Goal: Navigation & Orientation: Find specific page/section

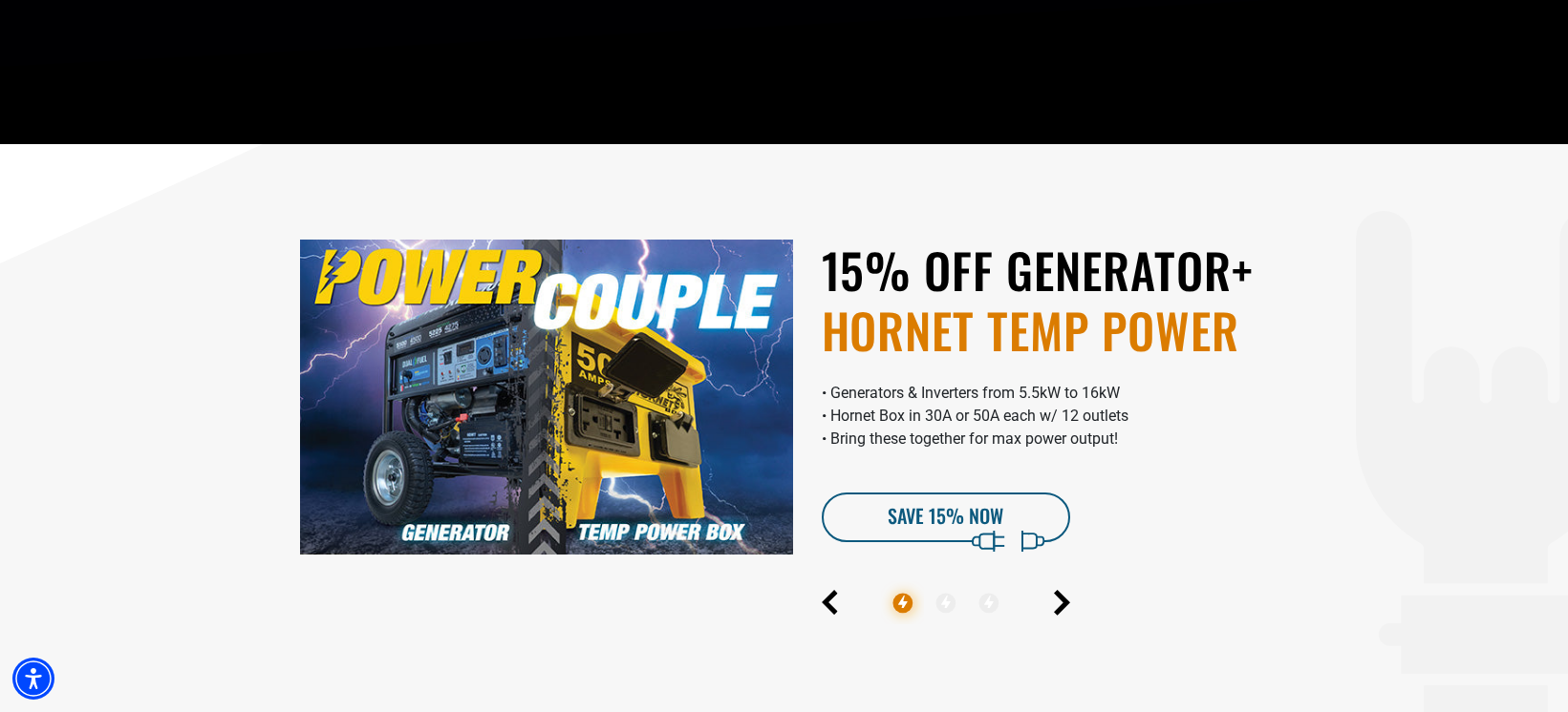
scroll to position [506, 0]
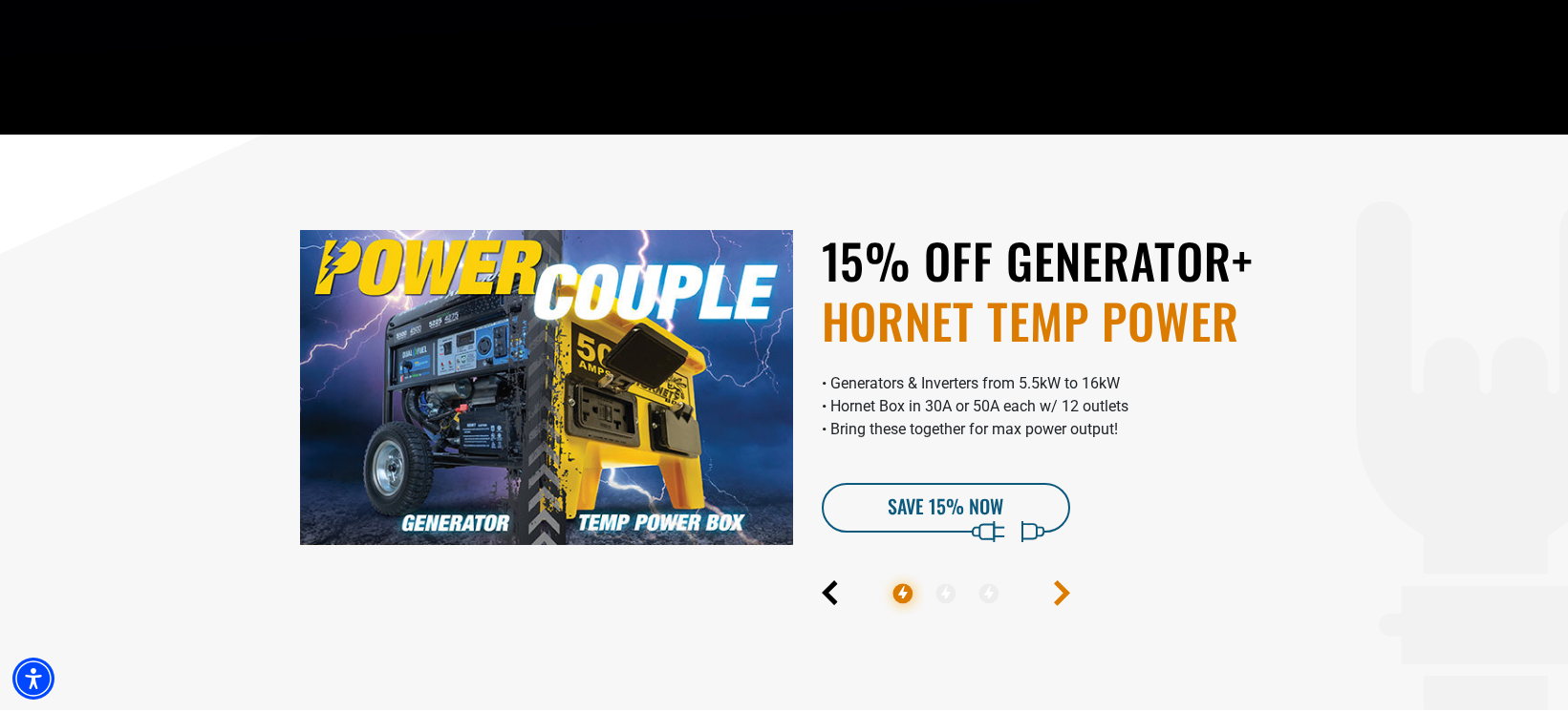
click at [1061, 593] on icon "Next" at bounding box center [1061, 593] width 17 height 24
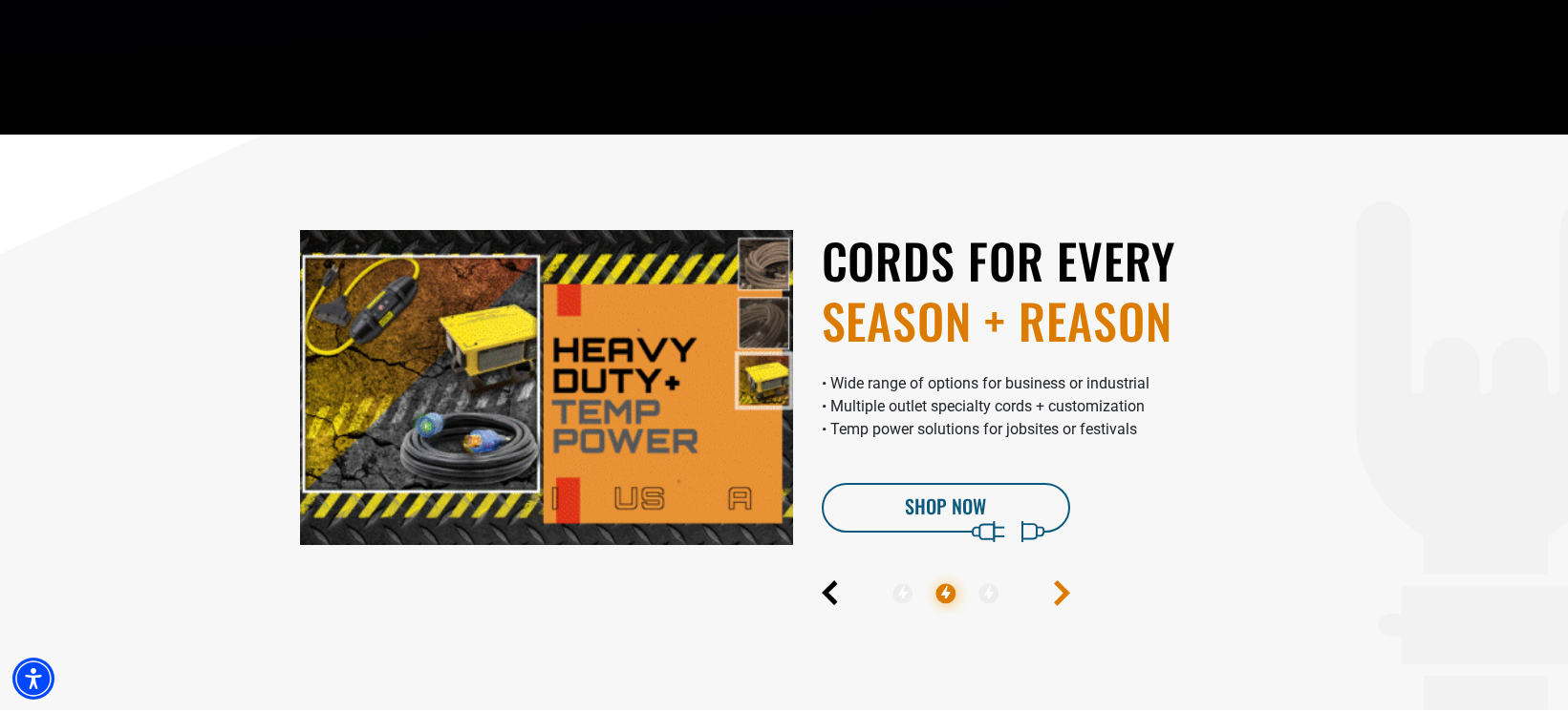
click at [1062, 593] on icon "Next" at bounding box center [1060, 593] width 11 height 22
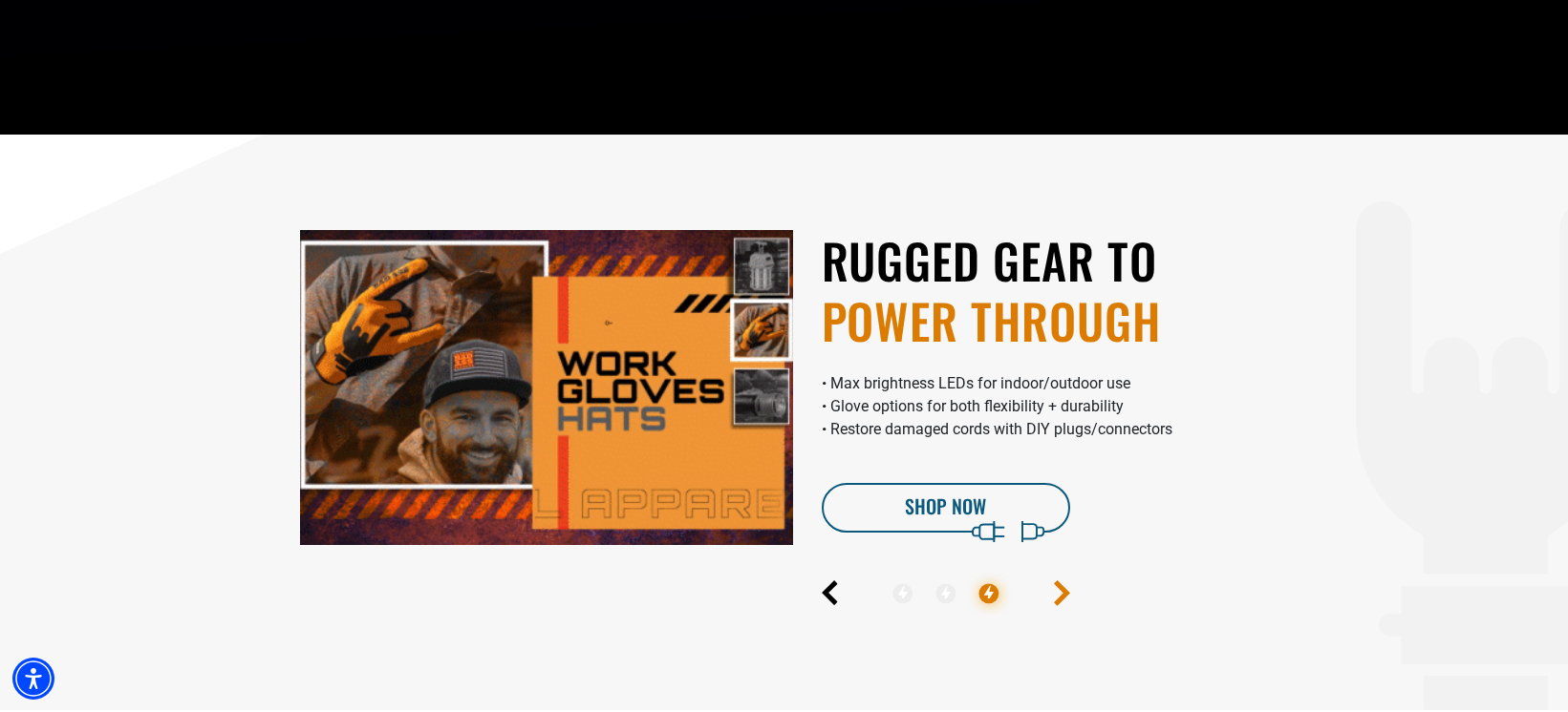
click at [1062, 593] on icon "Next" at bounding box center [1060, 593] width 11 height 22
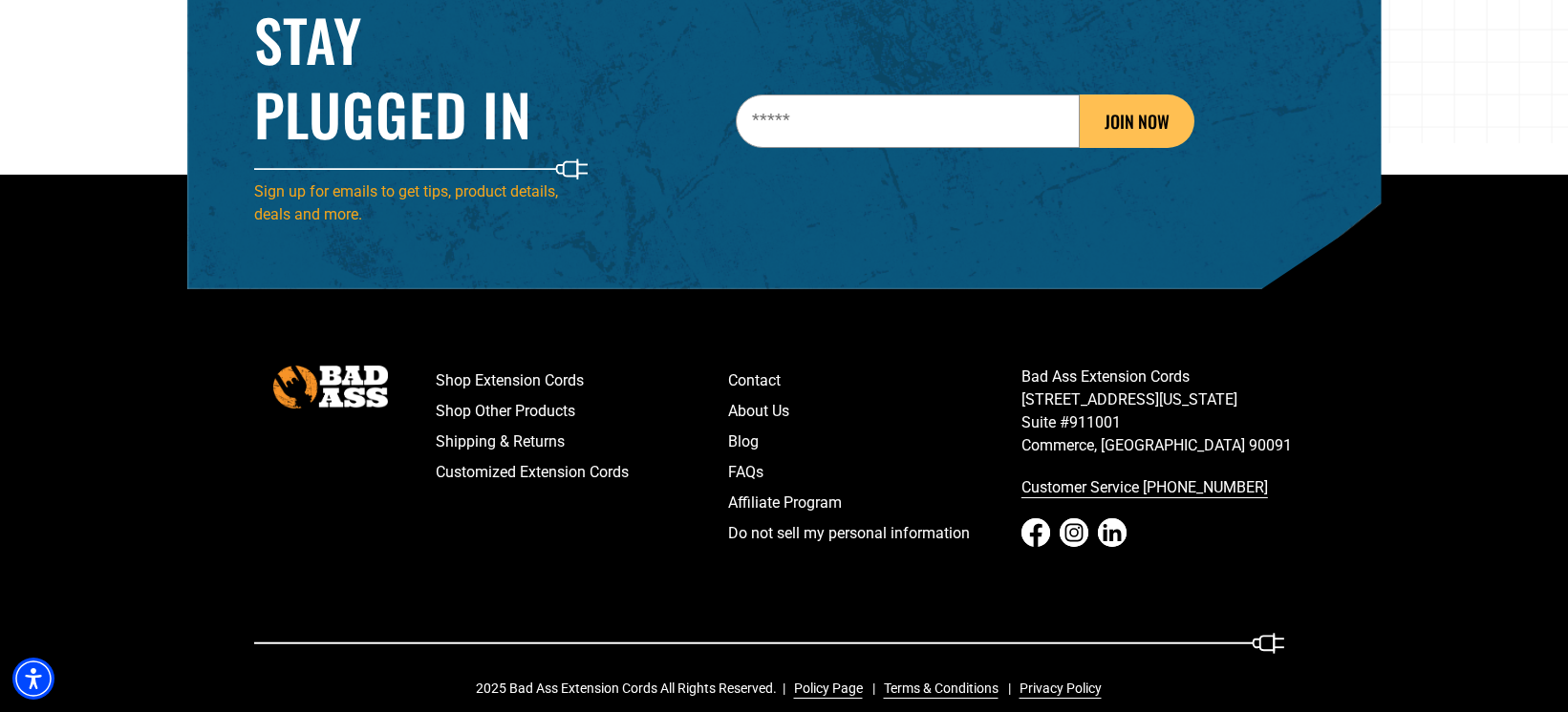
scroll to position [3017, 0]
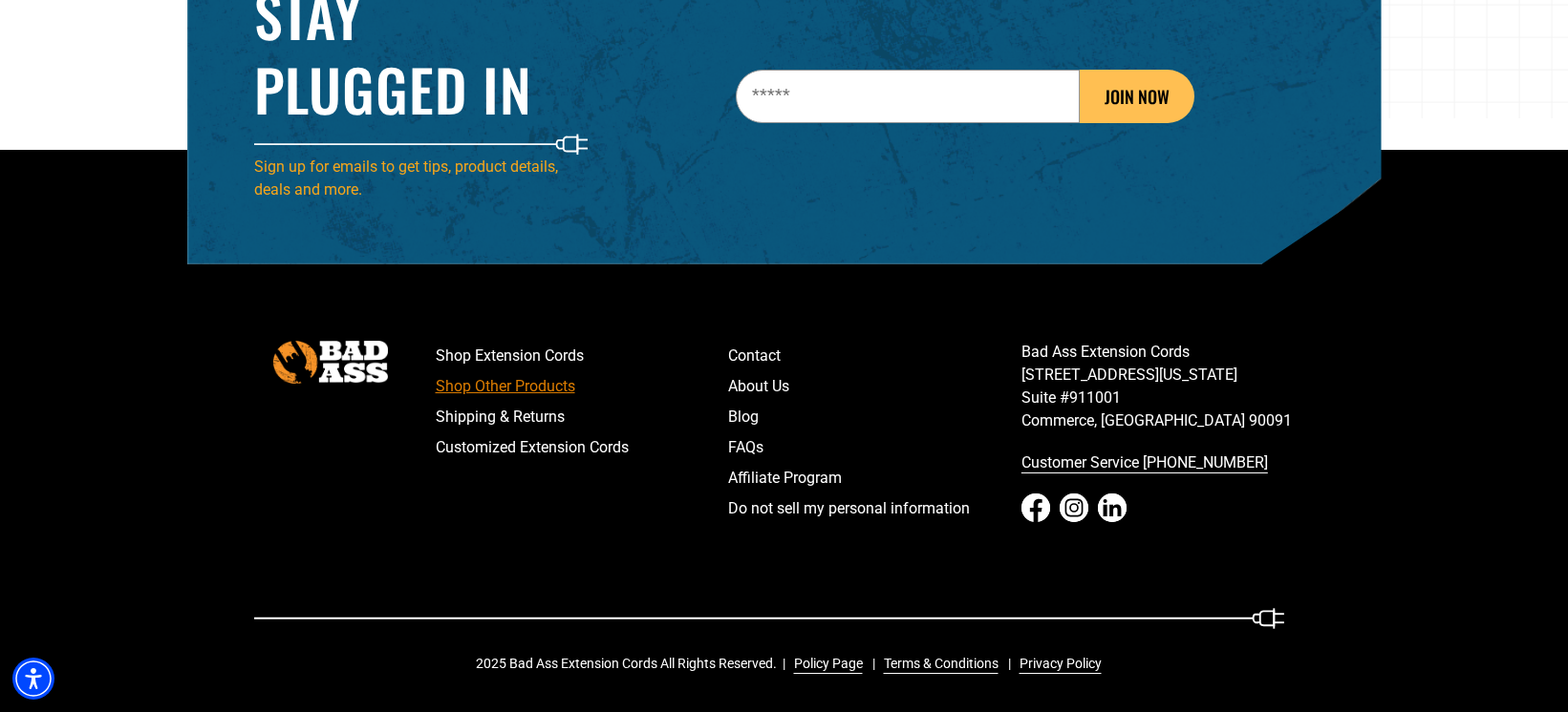
click at [534, 390] on link "Shop Other Products" at bounding box center [582, 386] width 293 height 30
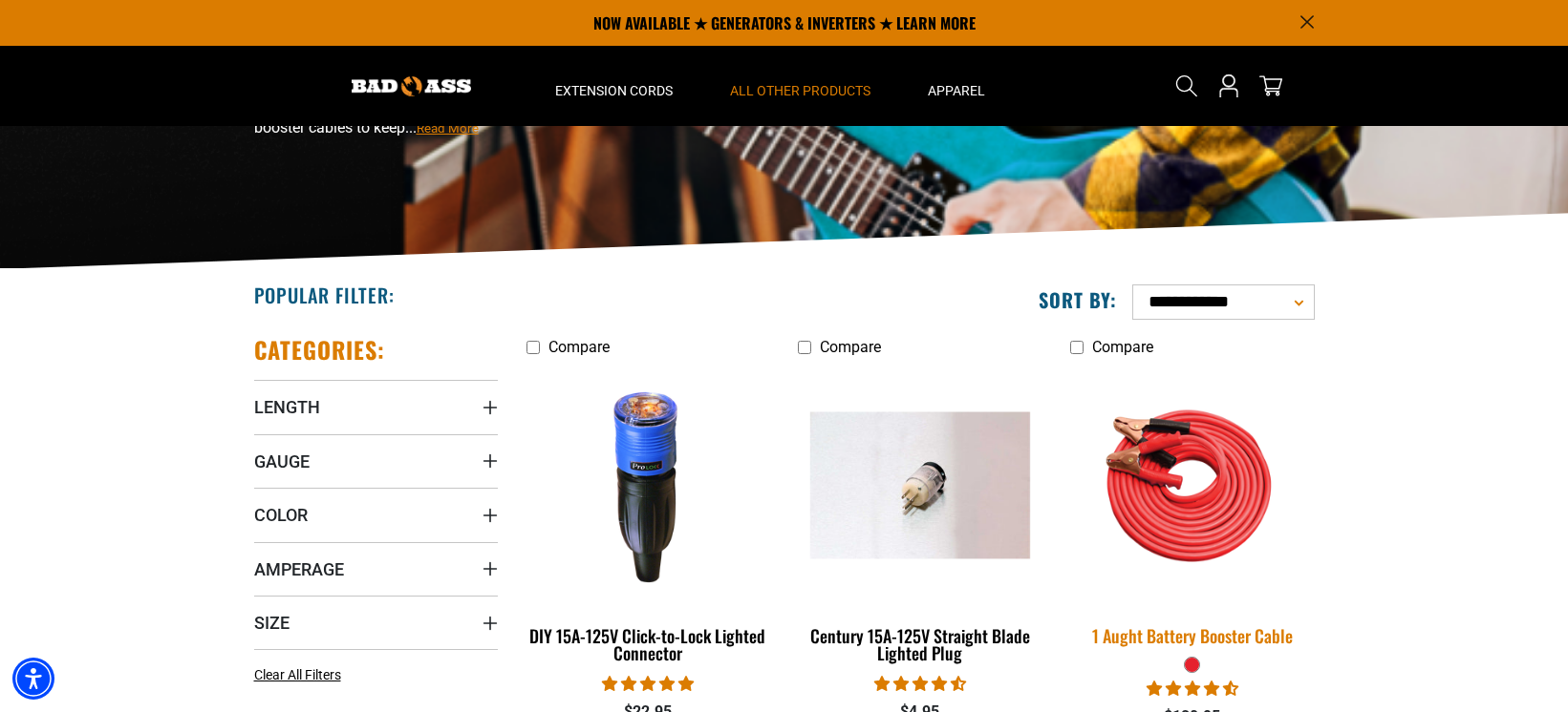
scroll to position [160, 0]
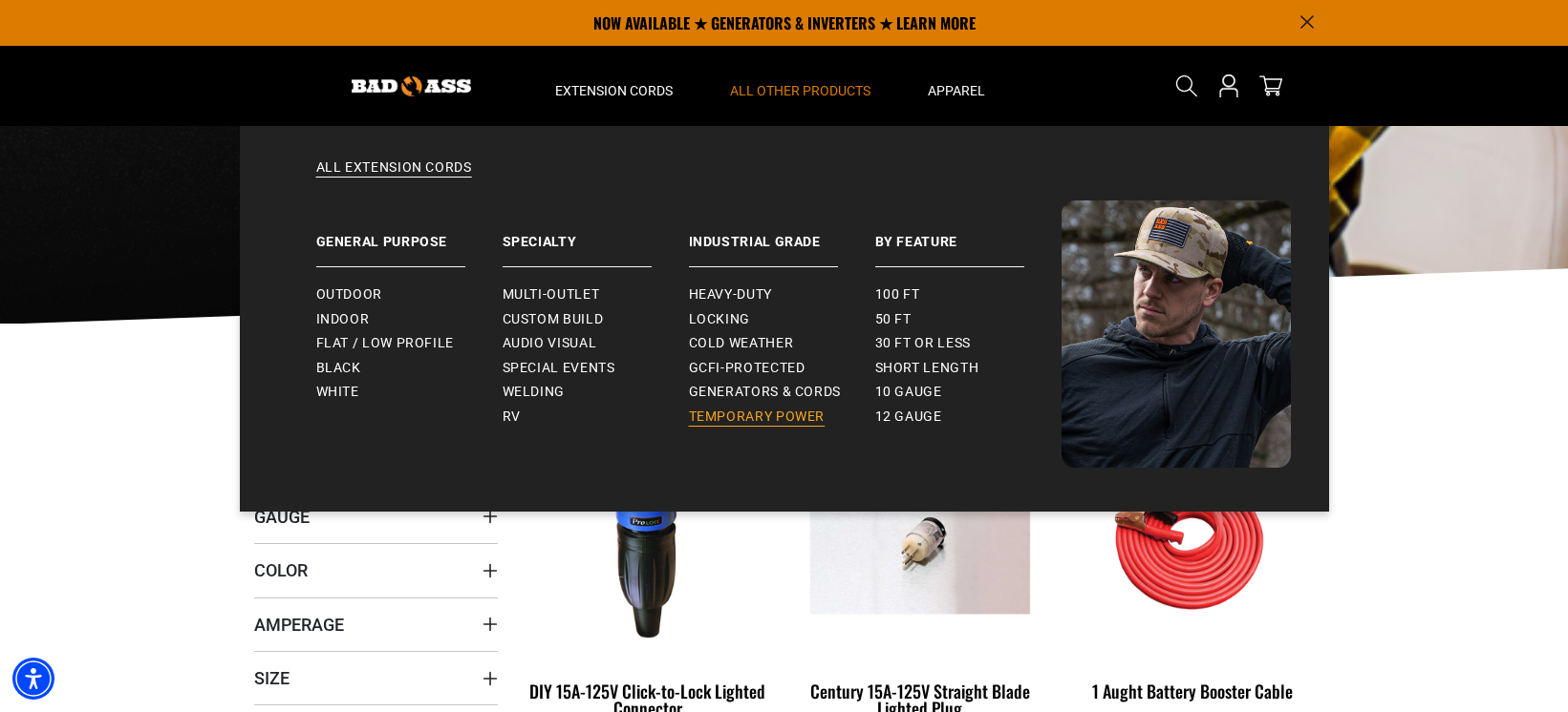
click at [778, 417] on span "Temporary Power" at bounding box center [757, 417] width 136 height 18
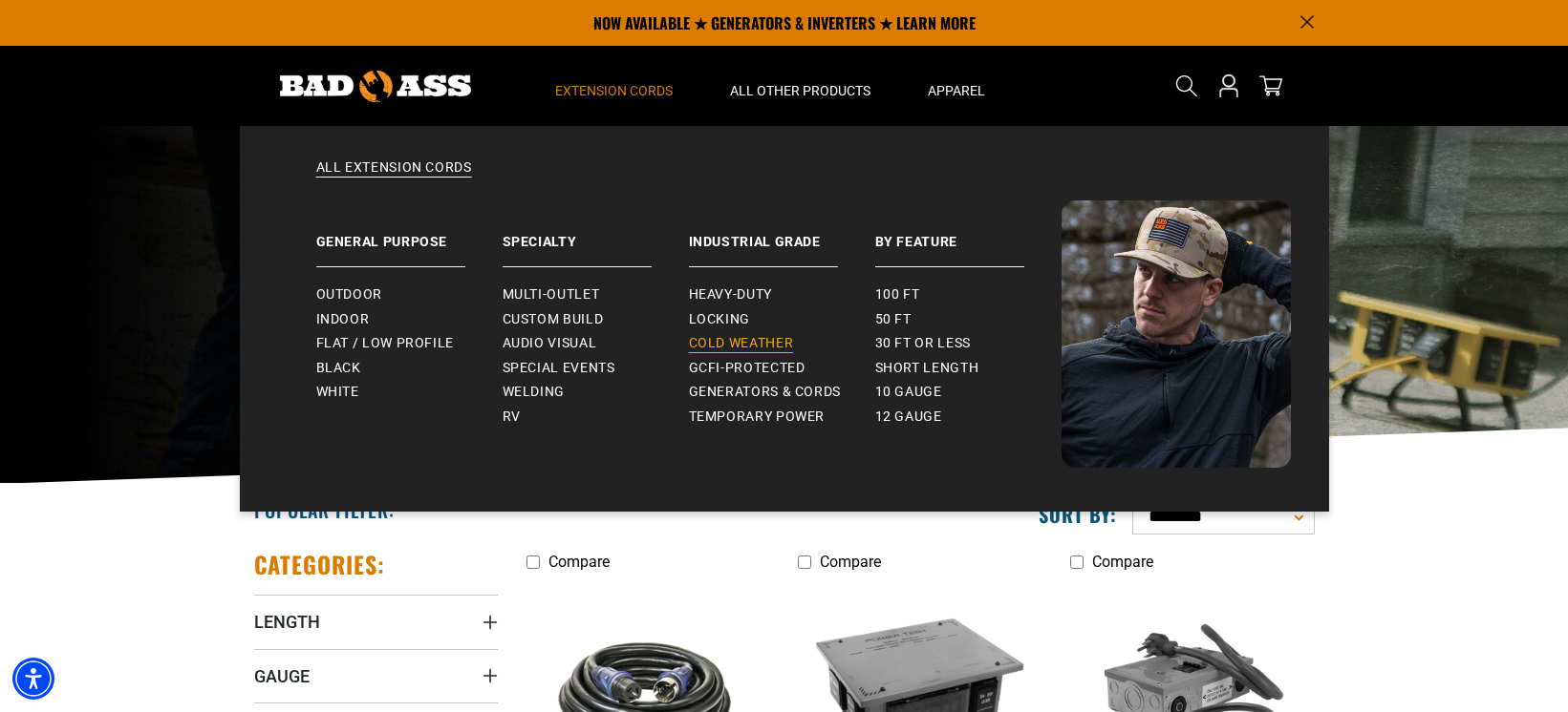
click at [767, 349] on span "Cold Weather" at bounding box center [741, 344] width 105 height 18
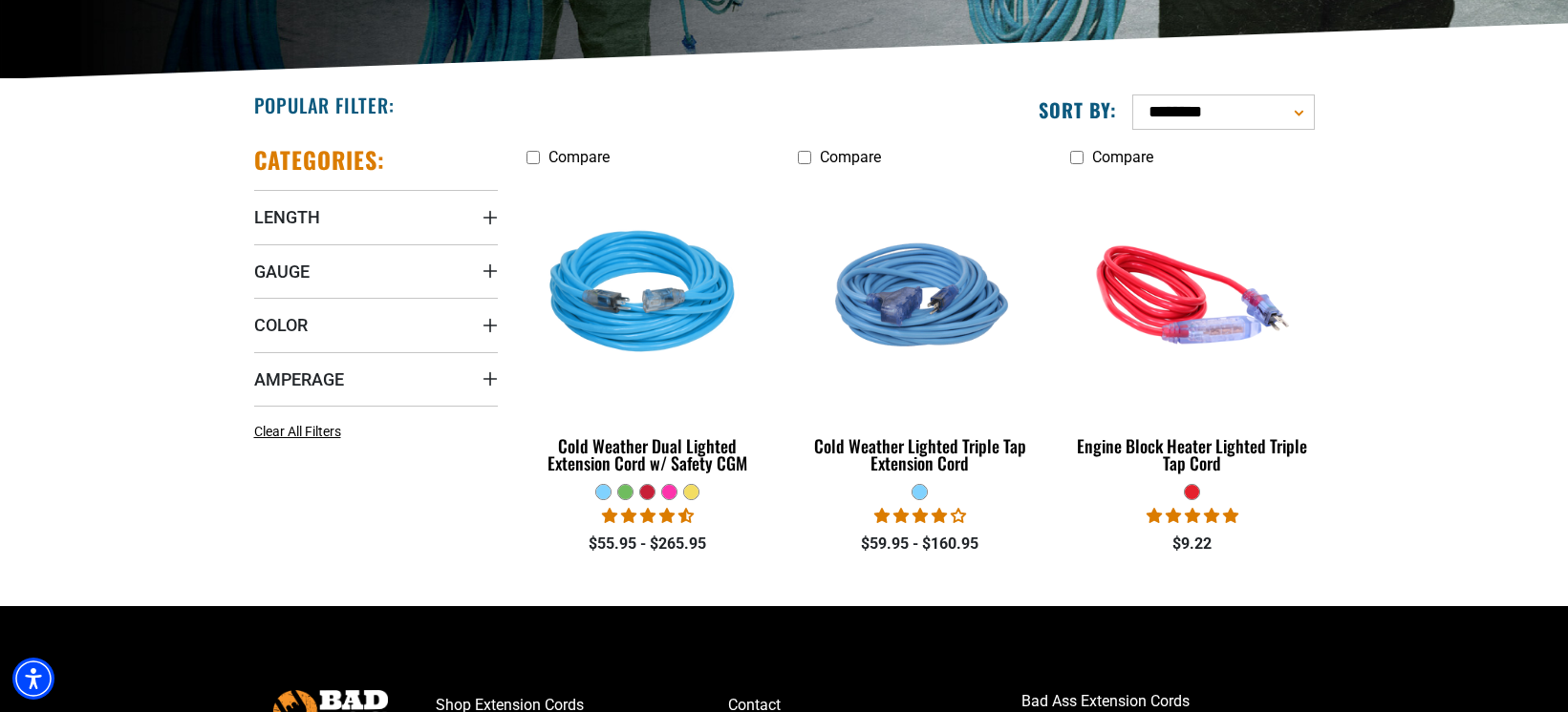
scroll to position [410, 0]
